Goal: Browse casually: Explore the website without a specific task or goal

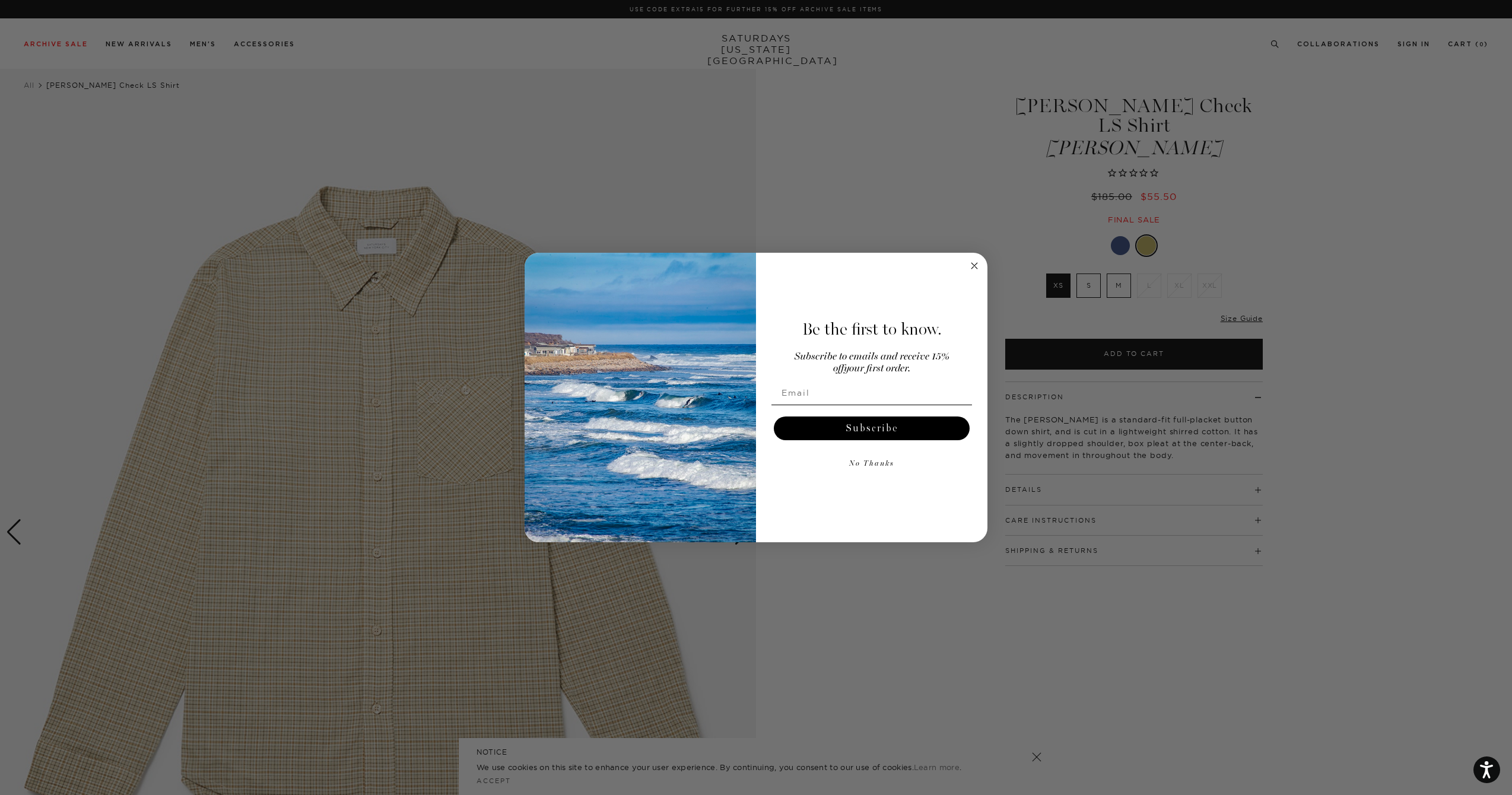
click at [961, 263] on form "Be the first to know. Subscribe to emails and receive 15% off your first order.…" at bounding box center [755, 397] width 463 height 289
click at [970, 265] on circle "Close dialog" at bounding box center [974, 266] width 13 height 13
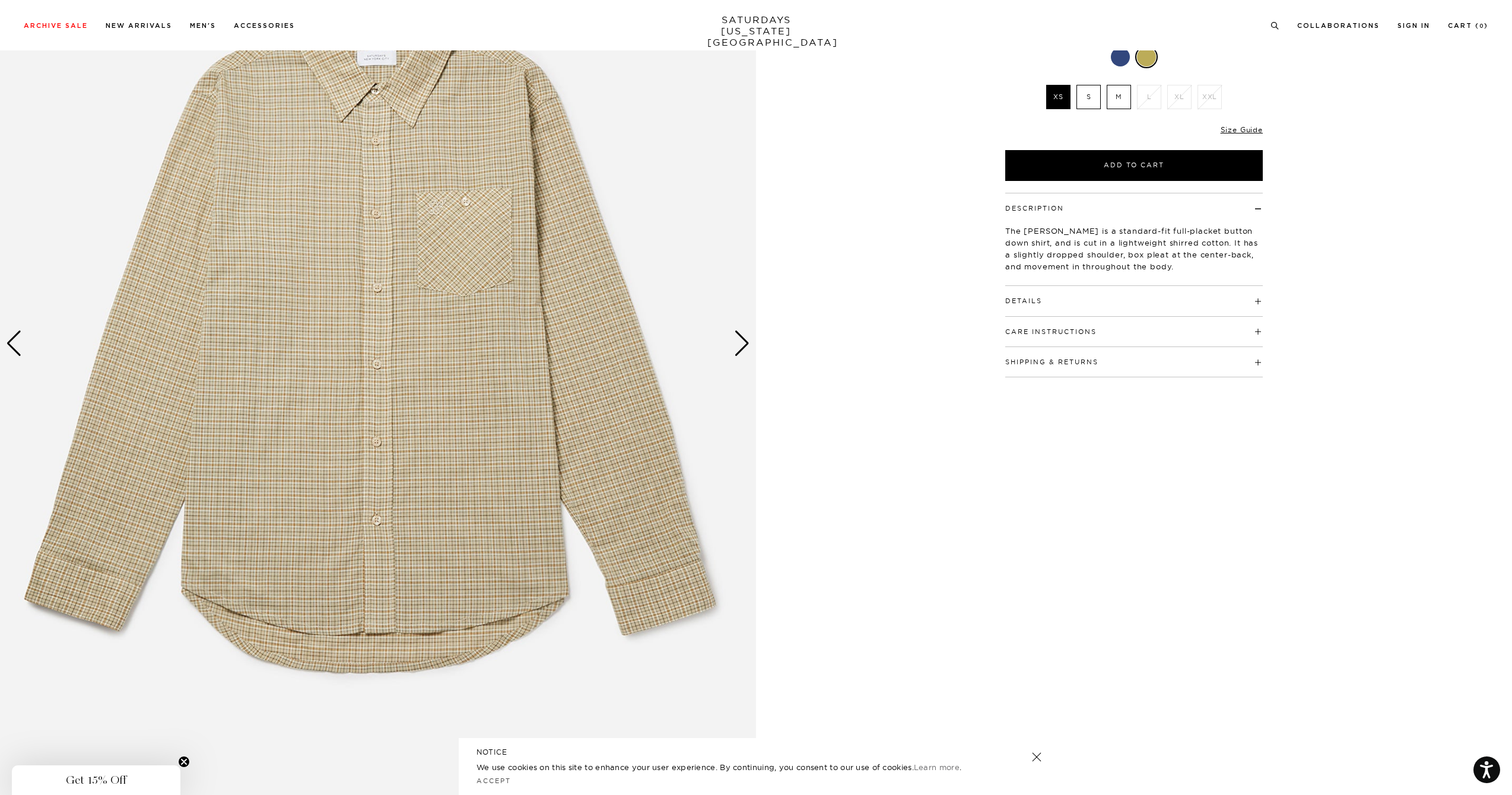
scroll to position [309, 0]
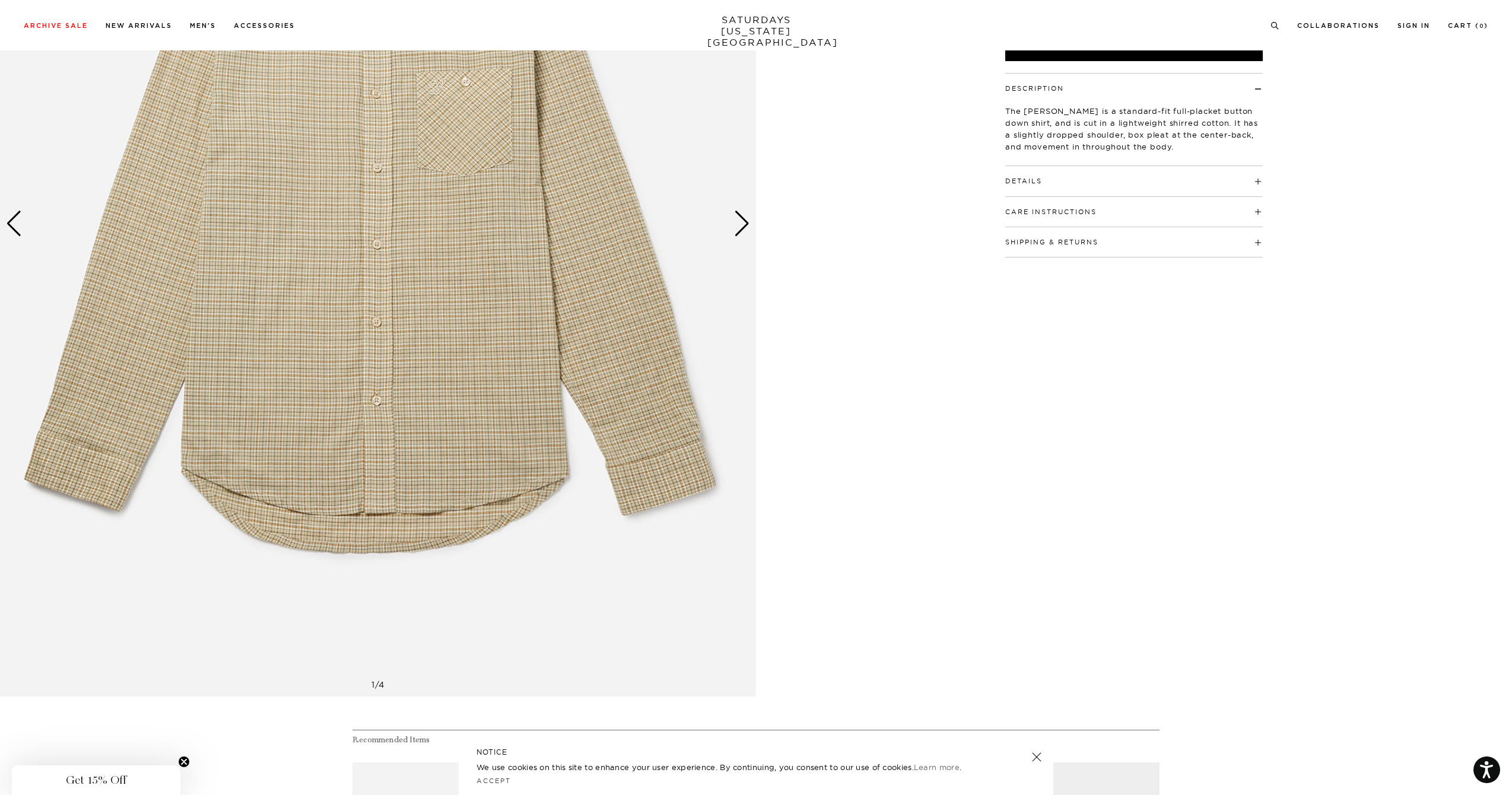
click at [743, 229] on div "Next slide" at bounding box center [742, 224] width 16 height 26
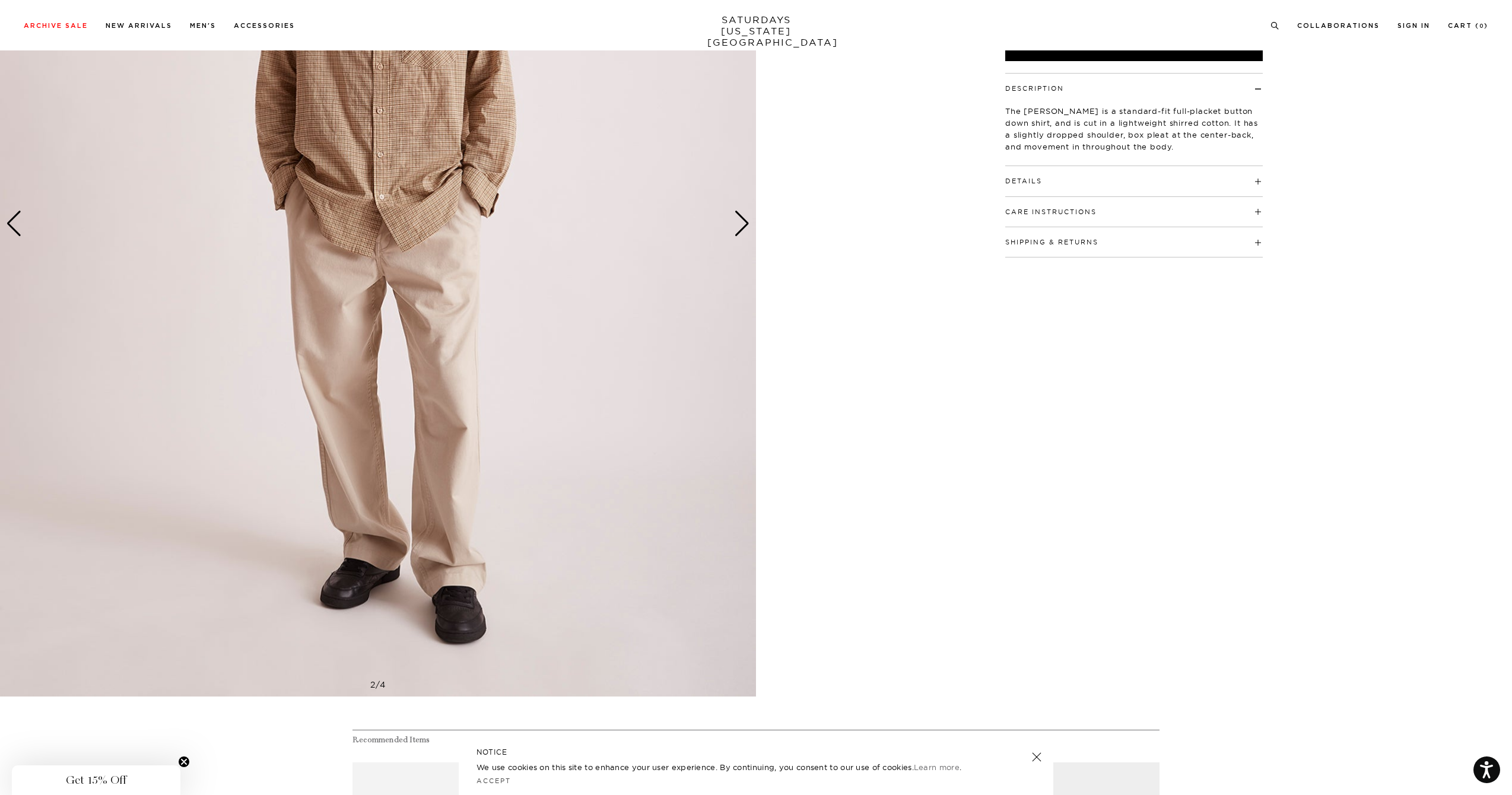
scroll to position [70, 0]
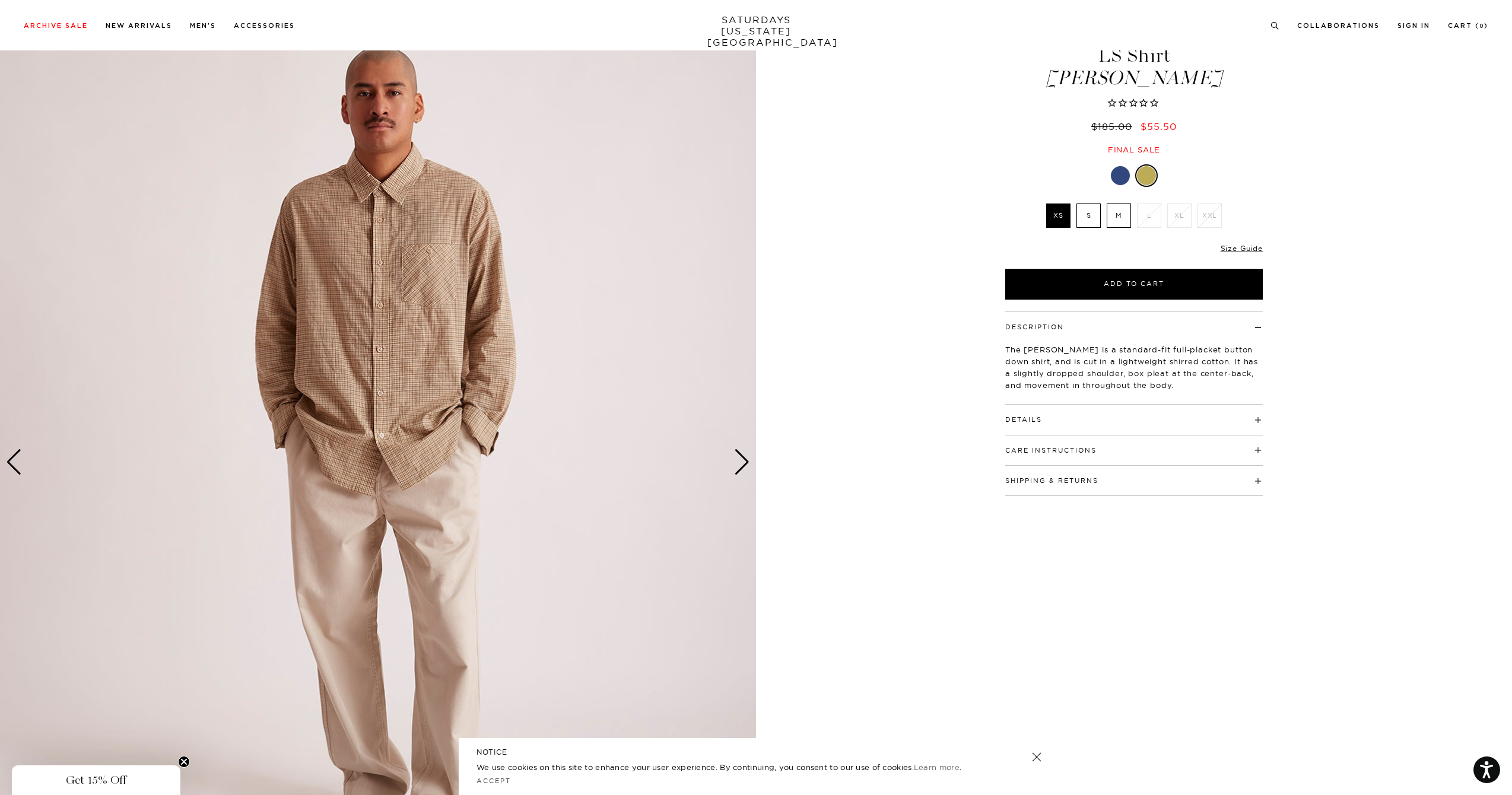
click at [741, 461] on div "Next slide" at bounding box center [742, 462] width 16 height 26
click at [740, 458] on div "Next slide" at bounding box center [742, 462] width 16 height 26
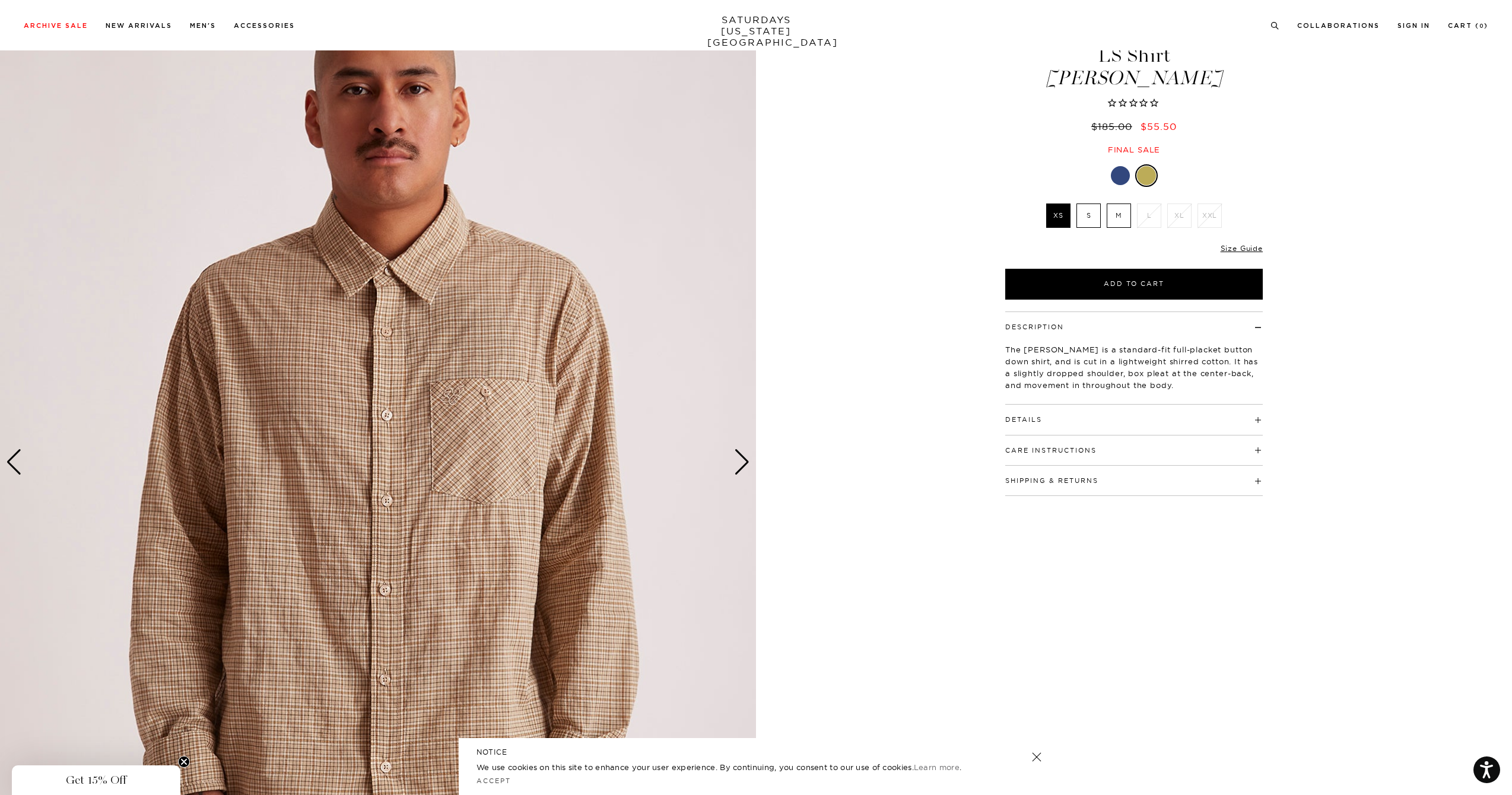
click at [741, 458] on div "Next slide" at bounding box center [742, 462] width 16 height 26
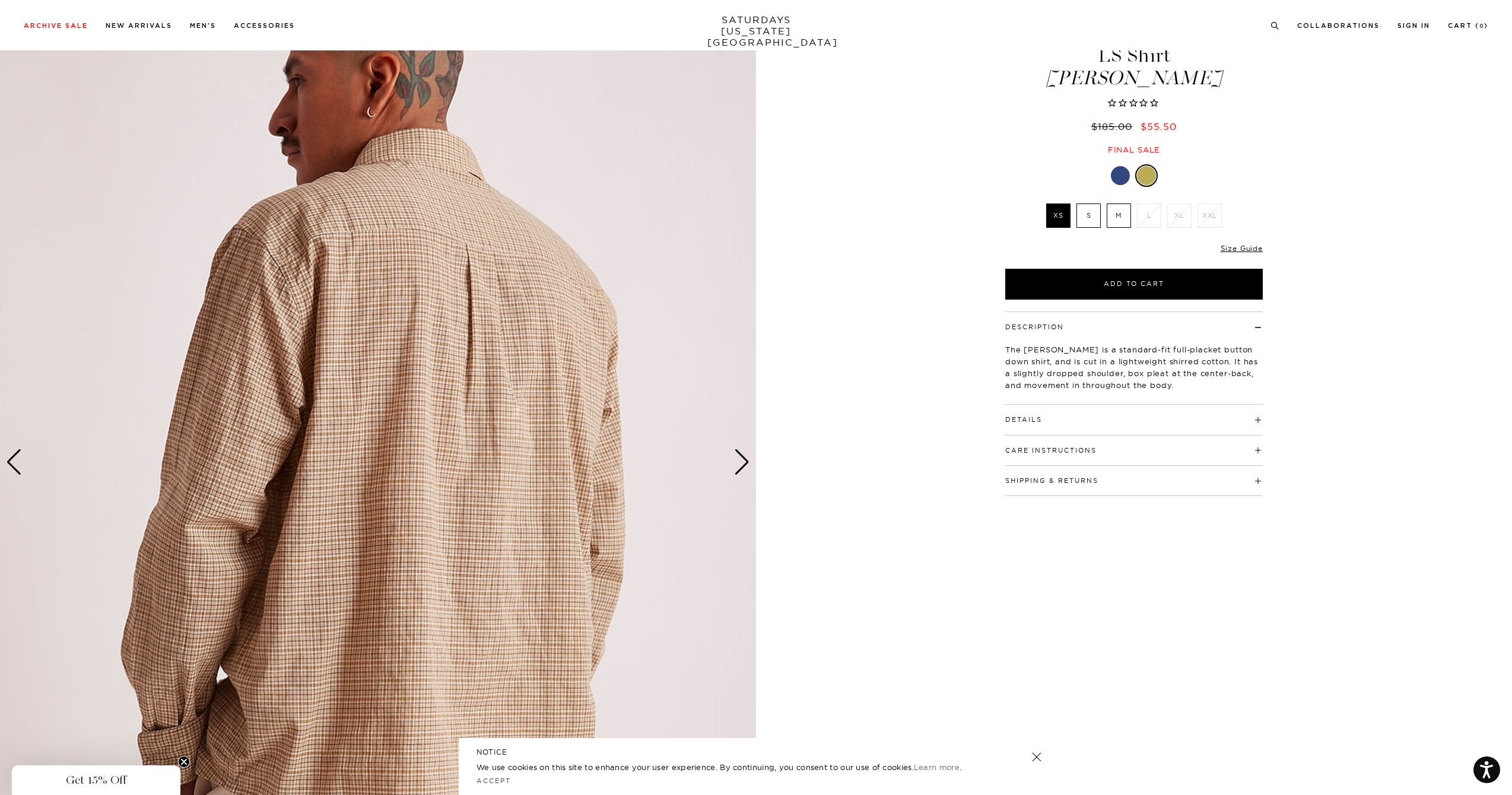
click at [749, 33] on link "SATURDAYS NEW YORK CITY" at bounding box center [756, 31] width 98 height 34
